Goal: Obtain resource: Obtain resource

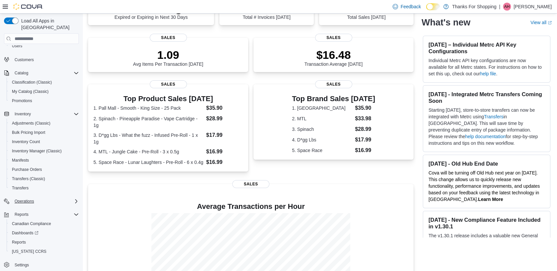
scroll to position [110, 0]
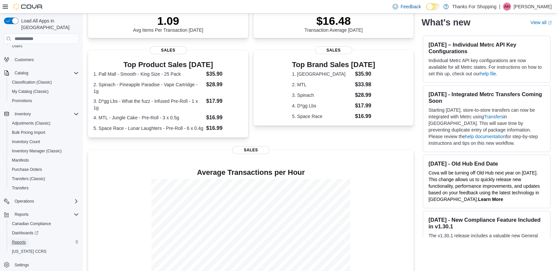
click at [16, 240] on span "Reports" at bounding box center [19, 242] width 14 height 5
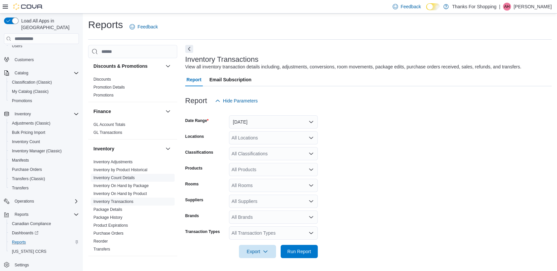
scroll to position [147, 0]
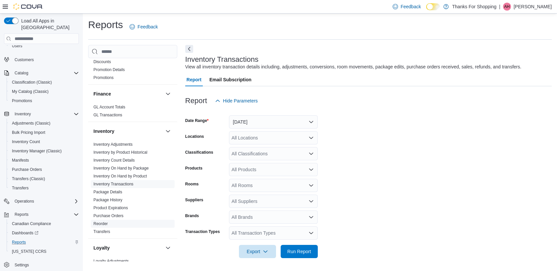
click at [96, 223] on link "Reorder" at bounding box center [100, 224] width 14 height 5
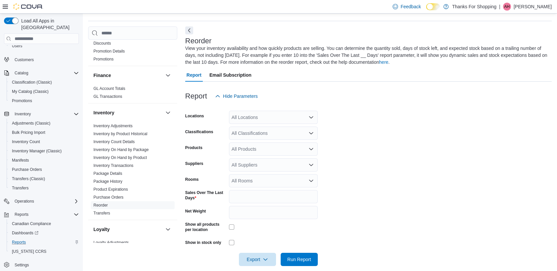
scroll to position [27, 0]
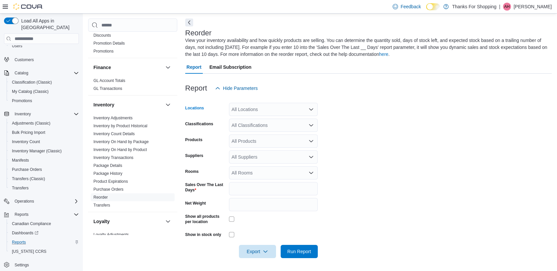
click at [253, 107] on div "All Locations" at bounding box center [273, 109] width 89 height 13
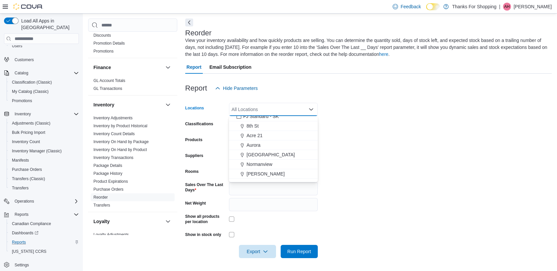
scroll to position [73, 0]
click at [259, 134] on span "FJ Standard - SK" at bounding box center [260, 133] width 35 height 7
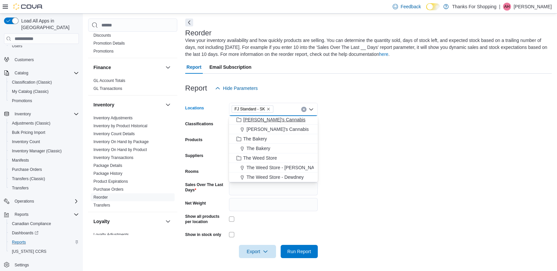
click at [258, 136] on span "The Bakery" at bounding box center [255, 139] width 24 height 7
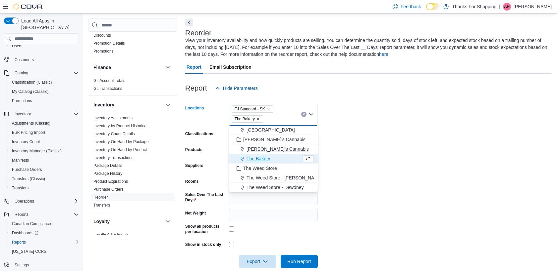
click at [265, 164] on button "The Weed Store" at bounding box center [273, 169] width 89 height 10
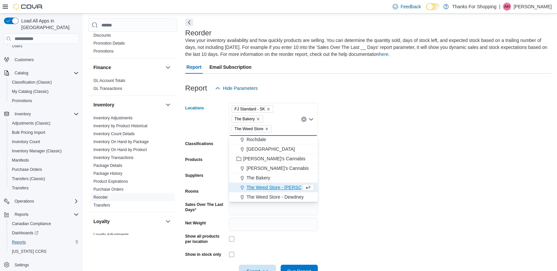
scroll to position [145, 0]
click at [408, 164] on form "Locations FJ Standard - SK The Bakery The Weed Store Combo box. Selected. FJ St…" at bounding box center [368, 186] width 366 height 183
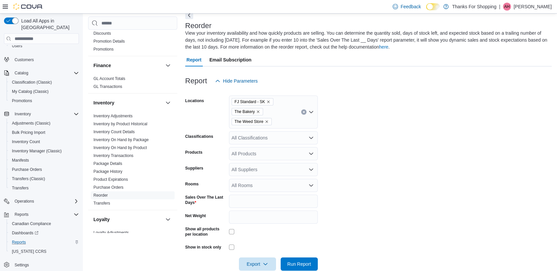
scroll to position [47, 0]
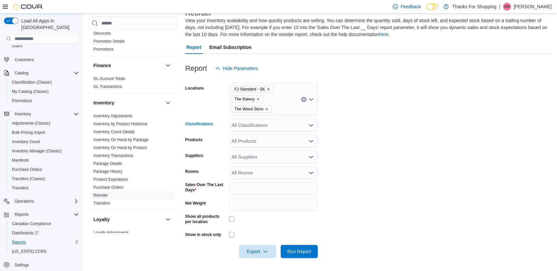
click at [258, 129] on div "All Classifications" at bounding box center [273, 125] width 89 height 13
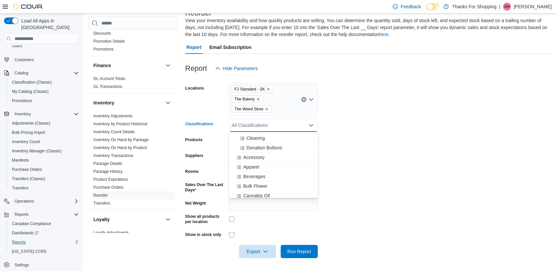
scroll to position [184, 0]
click at [257, 163] on span "Beverages" at bounding box center [254, 164] width 22 height 7
click at [257, 163] on span "Bulk Flower" at bounding box center [255, 164] width 24 height 7
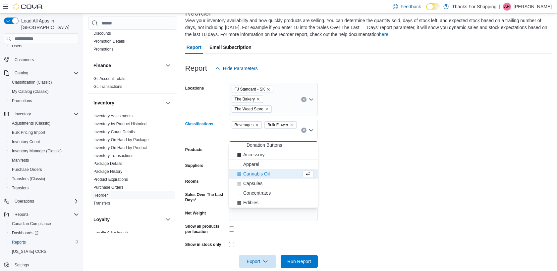
click at [260, 173] on span "Cannabis Oil" at bounding box center [256, 174] width 26 height 7
click at [255, 171] on span "Capsules" at bounding box center [252, 174] width 19 height 7
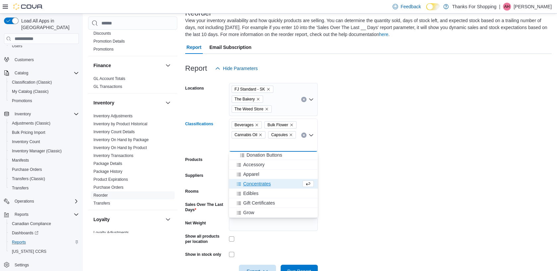
click at [258, 185] on span "Concentrates" at bounding box center [256, 184] width 27 height 7
click at [250, 183] on span "Edibles" at bounding box center [250, 184] width 15 height 7
click at [253, 192] on span "Grow" at bounding box center [248, 193] width 11 height 7
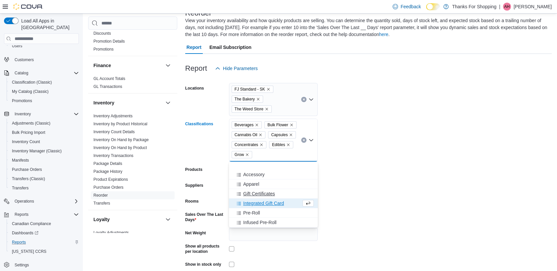
scroll to position [220, 0]
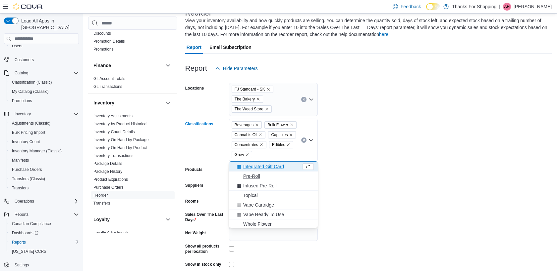
click at [254, 175] on span "Pre-Roll" at bounding box center [251, 176] width 17 height 7
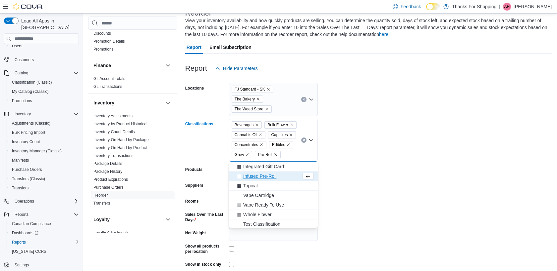
click at [248, 186] on span "Topical" at bounding box center [250, 186] width 15 height 7
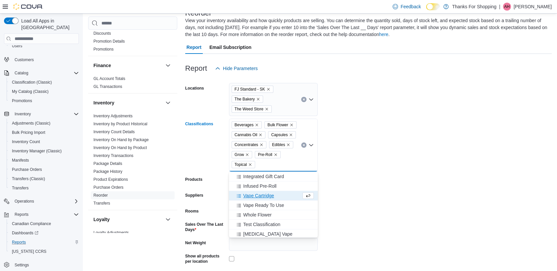
click at [256, 195] on span "Vape Cartridge" at bounding box center [258, 196] width 31 height 7
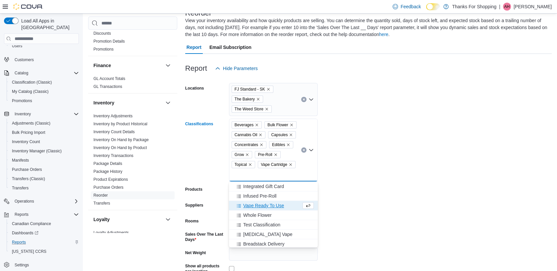
click at [262, 205] on span "Vape Ready To Use" at bounding box center [263, 206] width 41 height 7
click at [260, 213] on span "Whole Flower" at bounding box center [257, 214] width 28 height 7
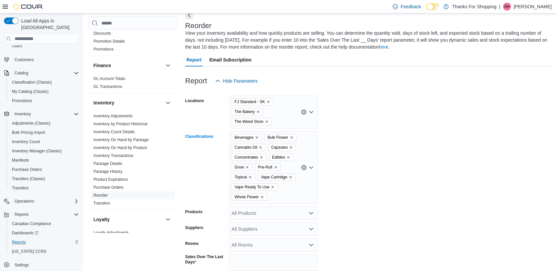
scroll to position [47, 0]
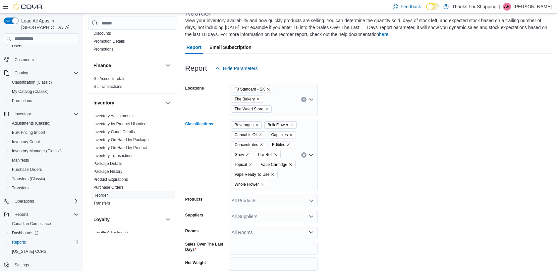
click at [277, 182] on div "Beverages Bulk Flower Cannabis Oil Capsules Concentrates Edibles Grow Pre-Roll …" at bounding box center [273, 155] width 89 height 73
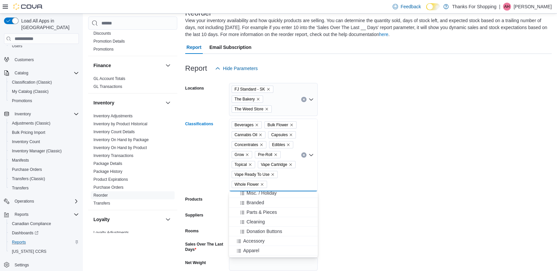
scroll to position [184, 0]
click at [265, 243] on span "Infused Pre-Roll" at bounding box center [259, 243] width 33 height 7
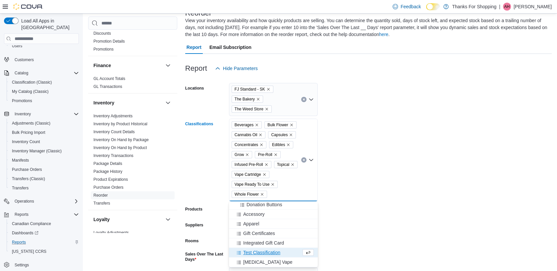
click at [400, 206] on form "Locations FJ Standard - SK The Bakery The Weed Store Classifications Beverages …" at bounding box center [368, 201] width 366 height 253
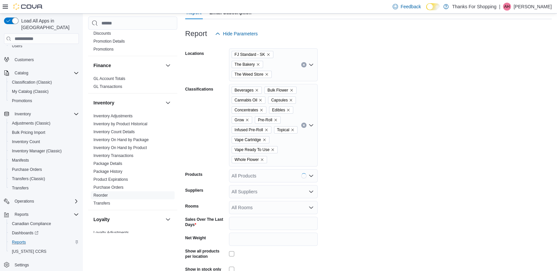
scroll to position [117, 0]
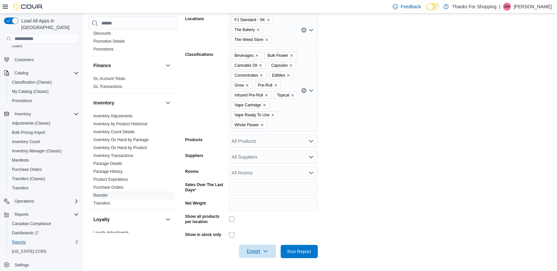
click at [260, 254] on span "Export" at bounding box center [257, 251] width 29 height 13
click at [284, 171] on div "All Rooms" at bounding box center [273, 173] width 89 height 13
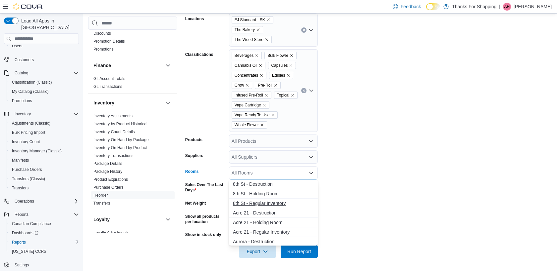
click at [277, 204] on span "8th St - Regular Inventory" at bounding box center [273, 203] width 81 height 7
click at [273, 221] on span "Acre 21 - Regular Inventory" at bounding box center [273, 223] width 81 height 7
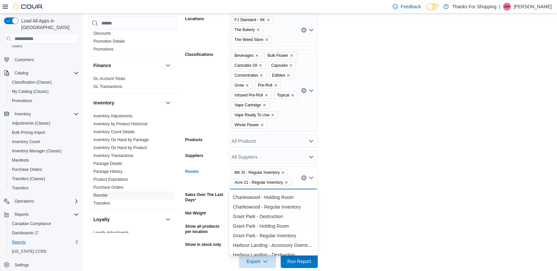
scroll to position [37, 0]
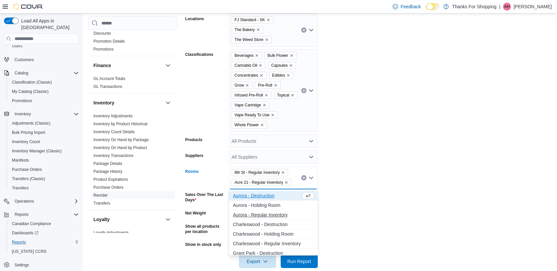
click at [271, 215] on span "Aurora - Regular Inventory" at bounding box center [273, 215] width 81 height 7
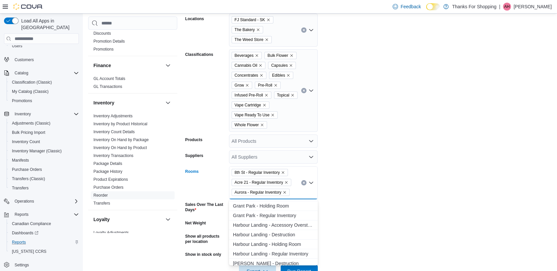
scroll to position [110, 0]
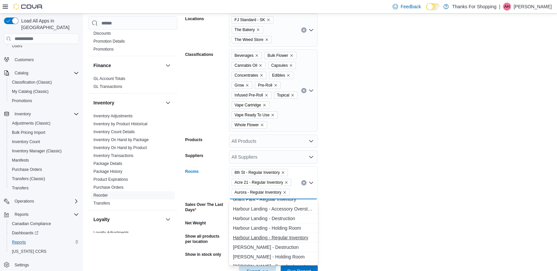
click at [282, 236] on span "Harbour Landing - Regular Inventory" at bounding box center [273, 238] width 81 height 7
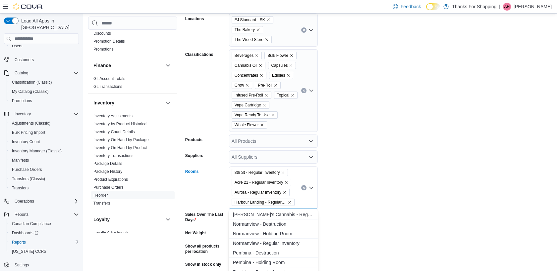
scroll to position [220, 0]
click at [285, 241] on span "Normanview - Regular Inventory" at bounding box center [273, 243] width 81 height 7
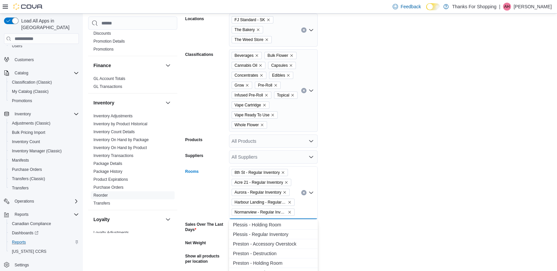
scroll to position [331, 0]
click at [281, 228] on span "Preston - Regular Inventory" at bounding box center [273, 229] width 81 height 7
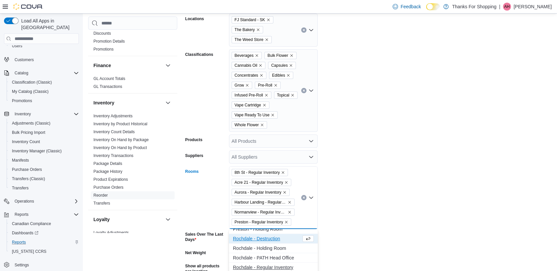
click at [276, 267] on span "Rochdale - Regular Inventory" at bounding box center [273, 268] width 81 height 7
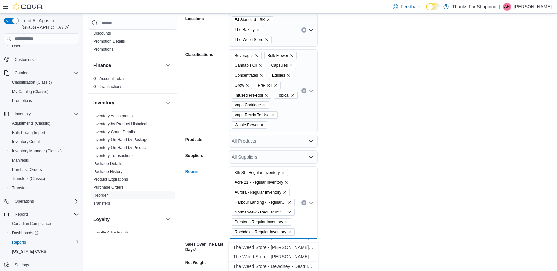
scroll to position [441, 0]
click at [278, 253] on span "The Weed Store - [PERSON_NAME] St - Regular Inventory" at bounding box center [273, 254] width 81 height 7
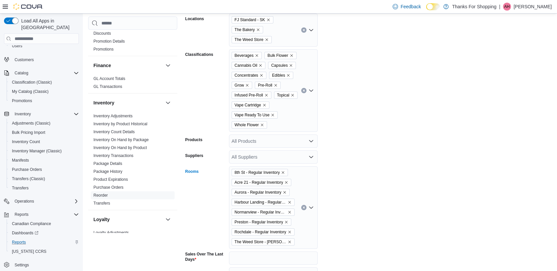
scroll to position [154, 0]
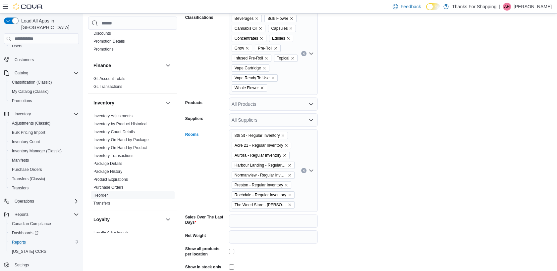
click at [304, 207] on div "8th St - Regular Inventory Acre 21 - Regular Inventory Aurora - Regular Invento…" at bounding box center [273, 170] width 89 height 83
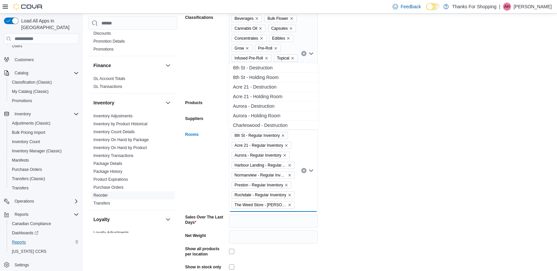
click at [303, 204] on div "8th St - Regular Inventory Acre 21 - Regular Inventory Aurora - Regular Invento…" at bounding box center [273, 170] width 89 height 83
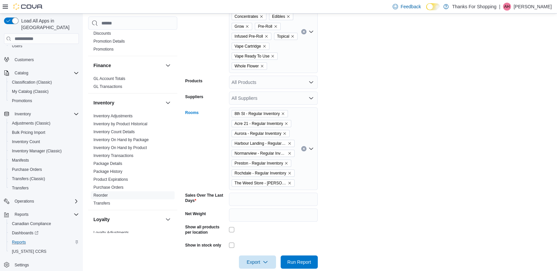
scroll to position [186, 0]
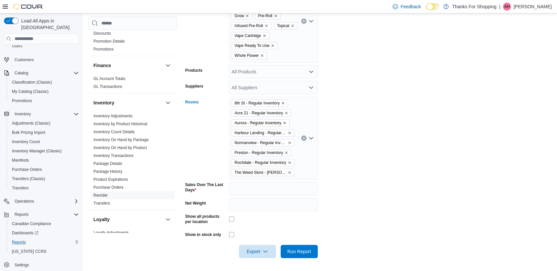
type input "*"
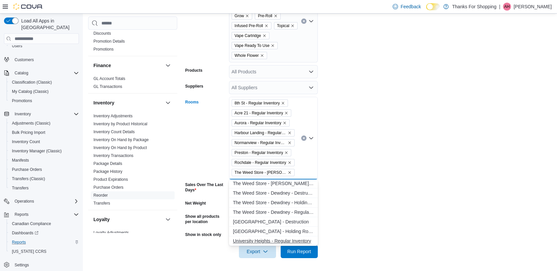
click at [284, 240] on span "University Heights - Regular Inventory" at bounding box center [273, 241] width 81 height 7
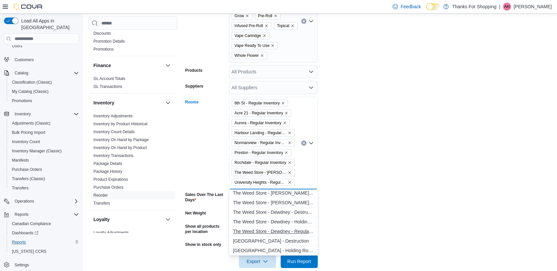
click at [291, 231] on span "The Weed Store - Dewdney - Regular Inventory" at bounding box center [273, 231] width 81 height 7
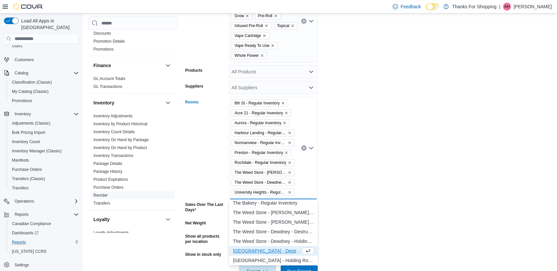
scroll to position [423, 0]
click at [289, 204] on span "The Bakery - Regular Inventory" at bounding box center [273, 203] width 81 height 7
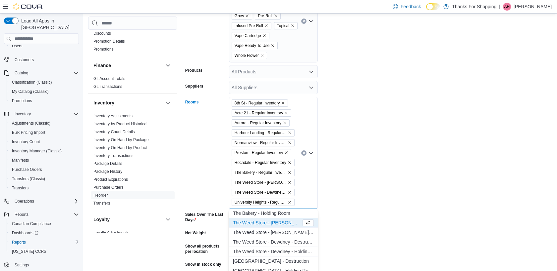
click at [414, 211] on form "Locations FJ Standard - SK The Bakery The Weed Store Classifications Beverages …" at bounding box center [368, 112] width 366 height 352
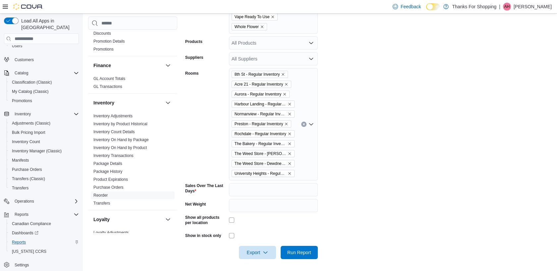
scroll to position [216, 0]
click at [255, 252] on span "Export" at bounding box center [257, 251] width 29 height 13
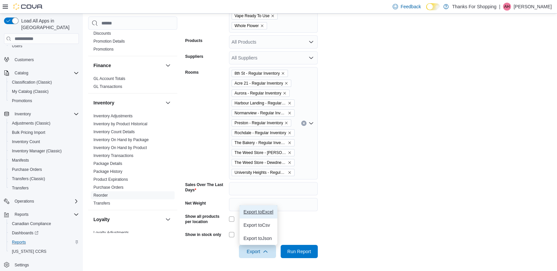
click at [254, 211] on span "Export to Excel" at bounding box center [258, 212] width 30 height 5
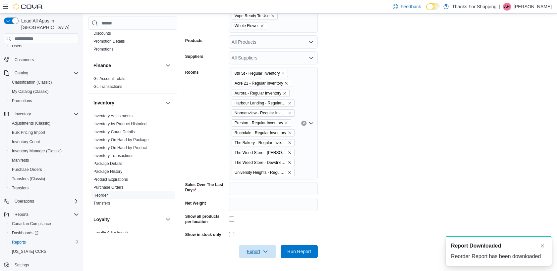
scroll to position [0, 0]
